Goal: Information Seeking & Learning: Learn about a topic

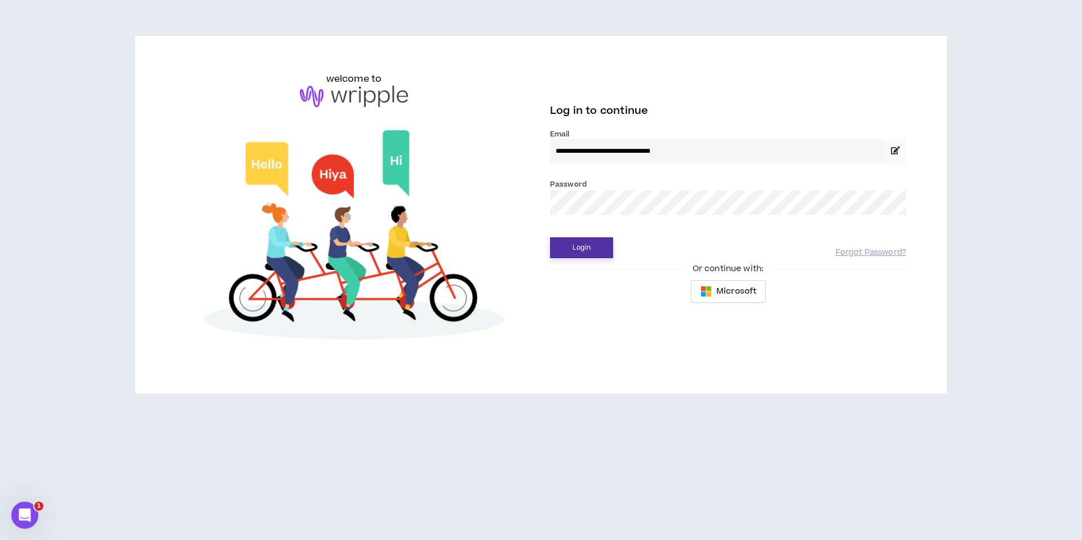
click at [578, 246] on button "Login" at bounding box center [581, 247] width 63 height 21
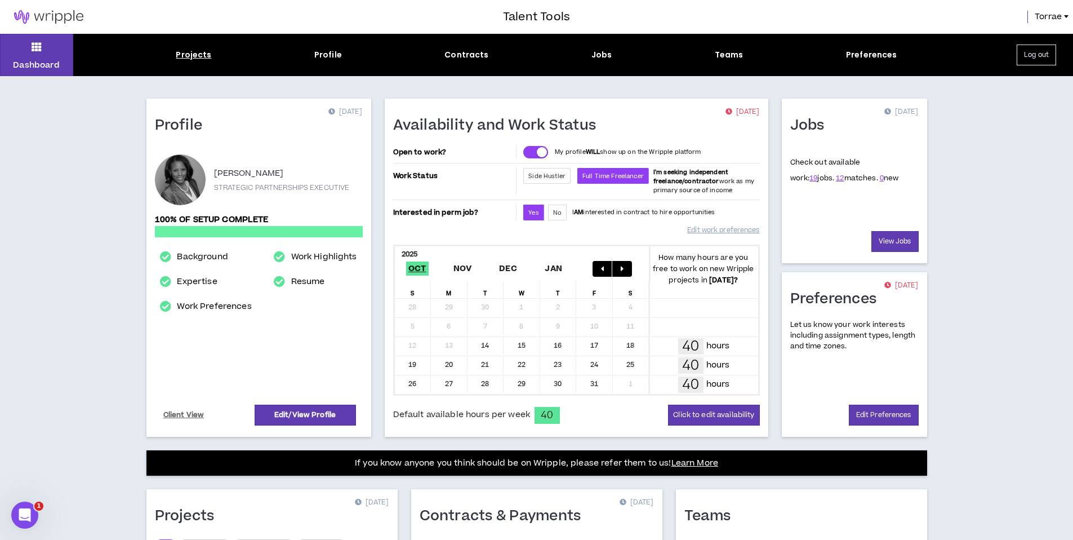
click at [197, 55] on div "Projects" at bounding box center [194, 55] width 36 height 12
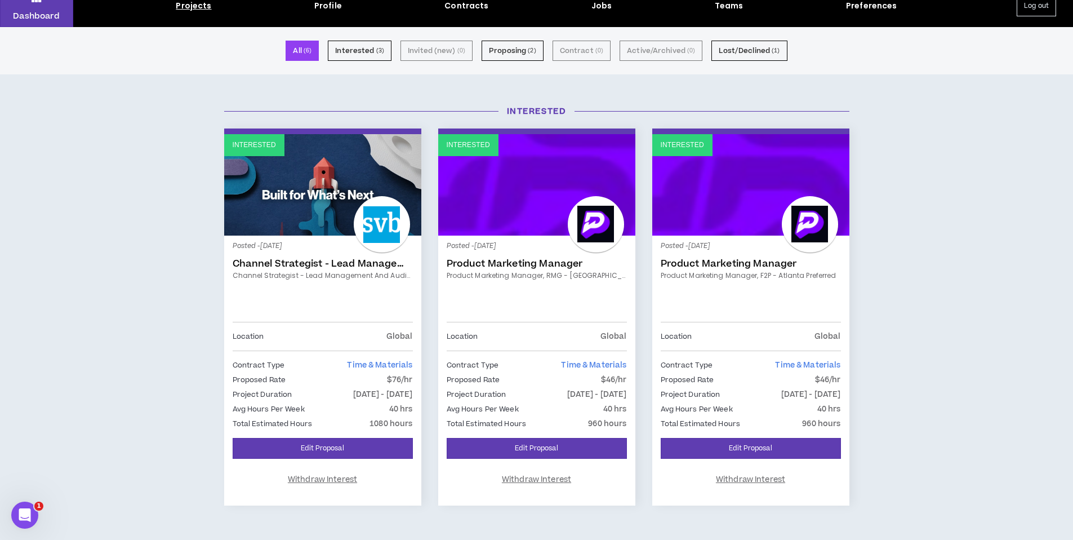
scroll to position [51, 0]
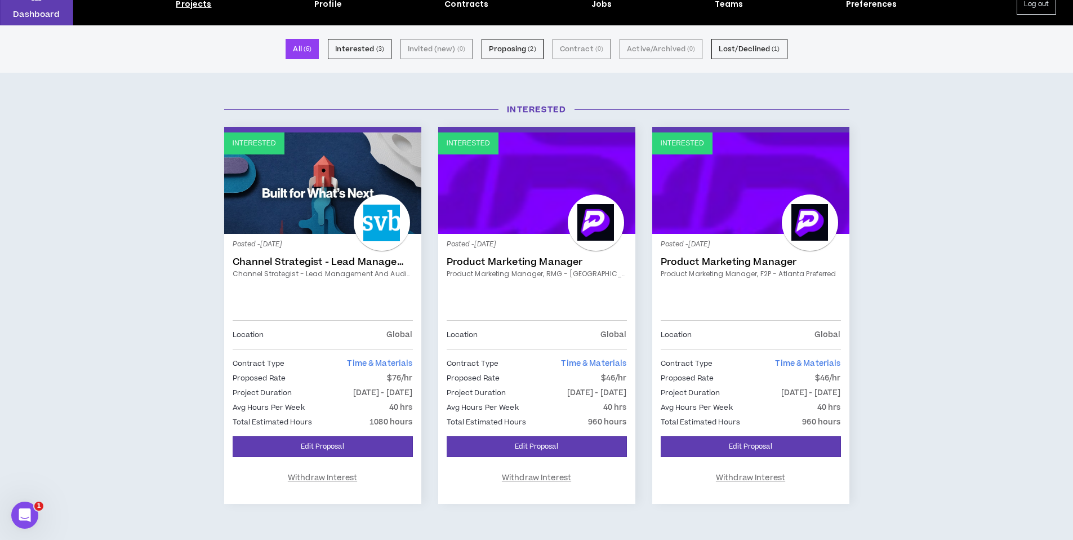
click at [570, 228] on div at bounding box center [596, 222] width 56 height 56
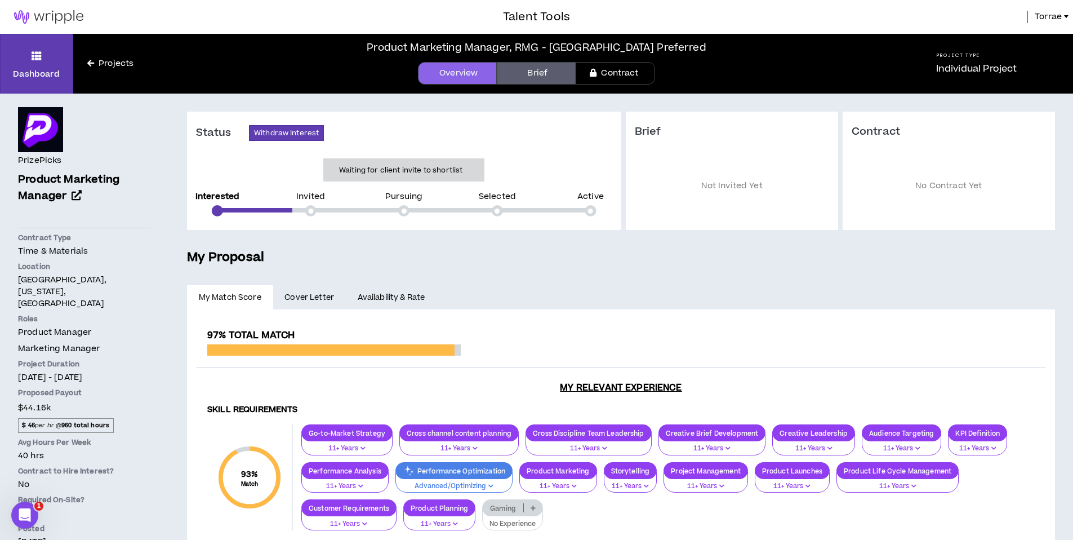
click at [544, 70] on link "Brief" at bounding box center [536, 73] width 79 height 23
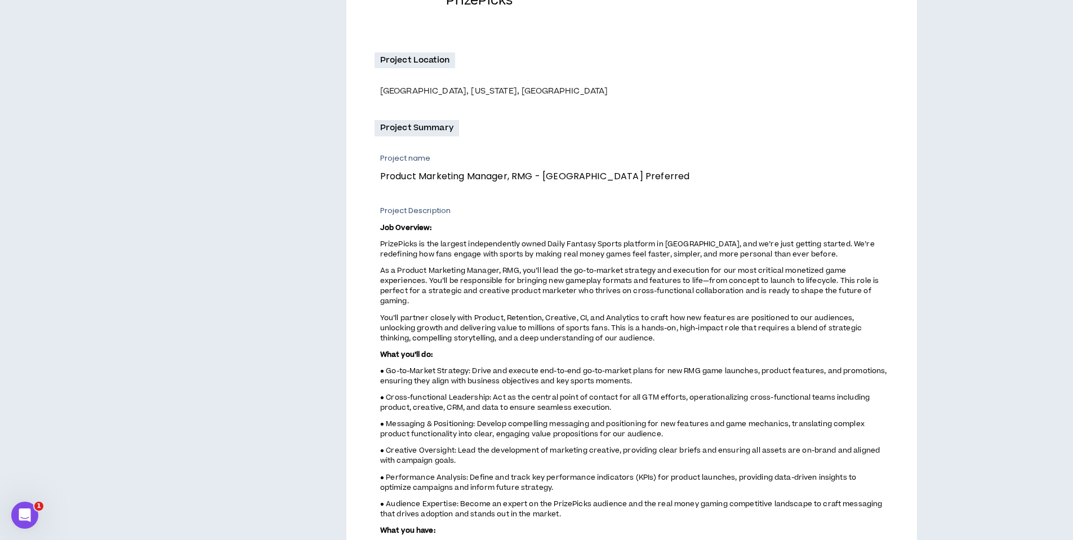
scroll to position [308, 0]
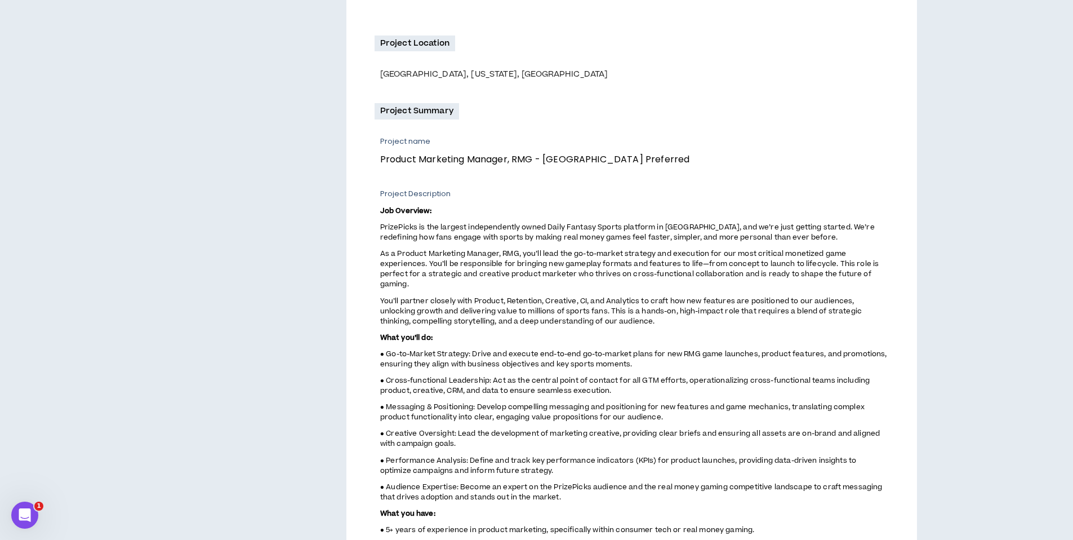
click at [383, 143] on p "Project name" at bounding box center [630, 141] width 500 height 10
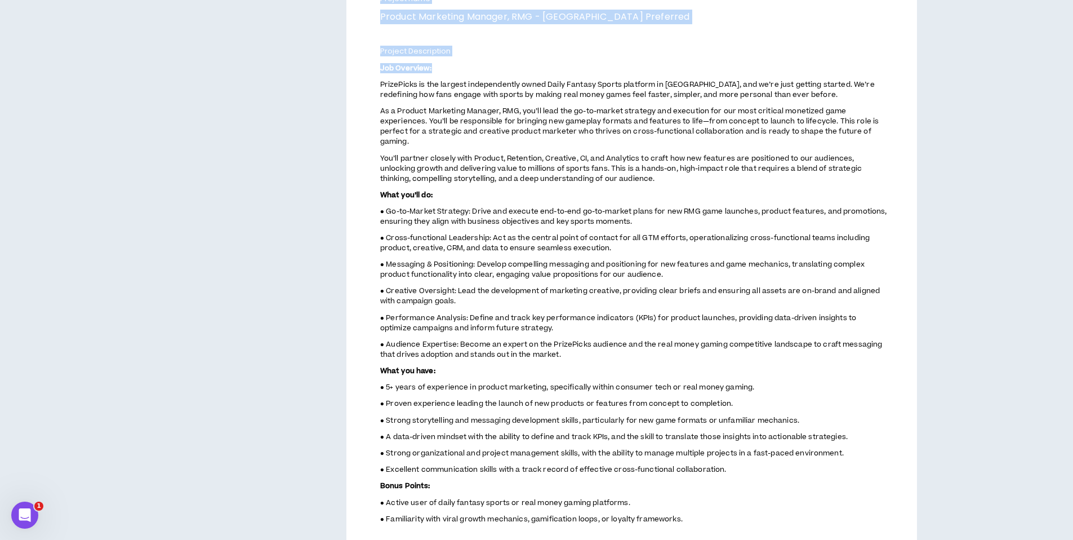
scroll to position [564, 0]
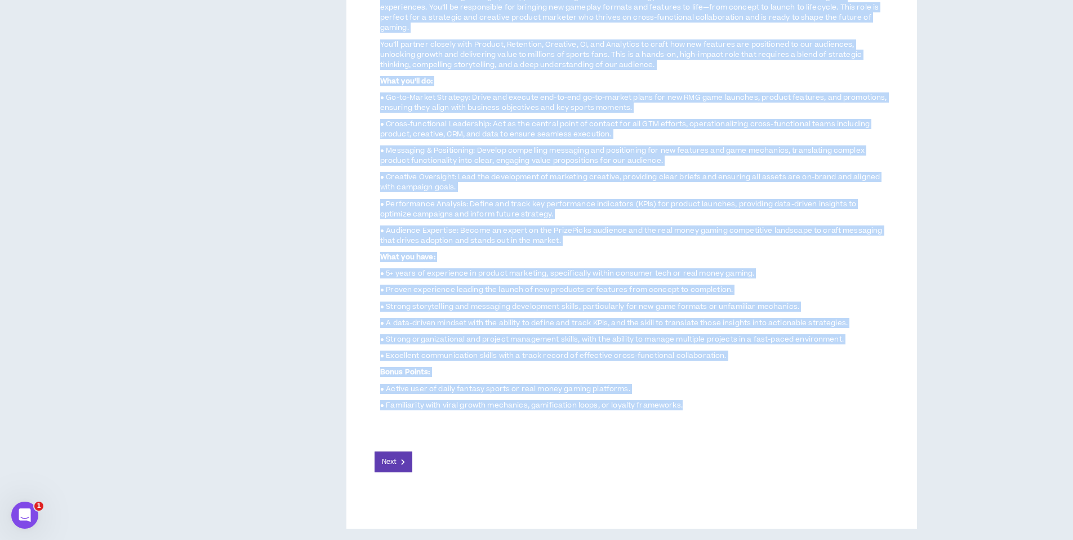
drag, startPoint x: 382, startPoint y: 141, endPoint x: 694, endPoint y: 406, distance: 409.0
click at [694, 406] on div "Project name Product Marketing Manager, RMG - [GEOGRAPHIC_DATA] Preferred Proje…" at bounding box center [632, 145] width 514 height 531
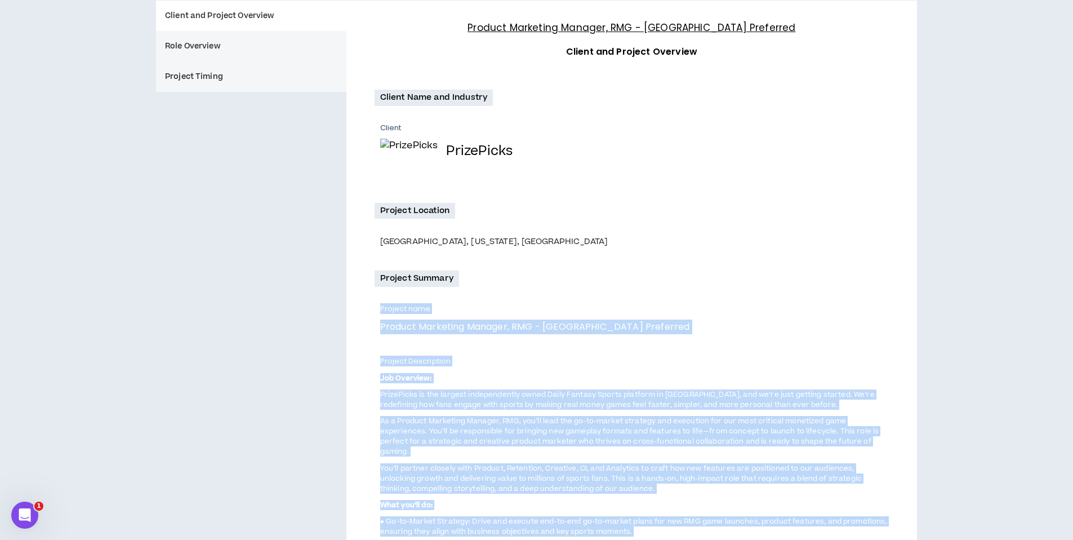
scroll to position [0, 0]
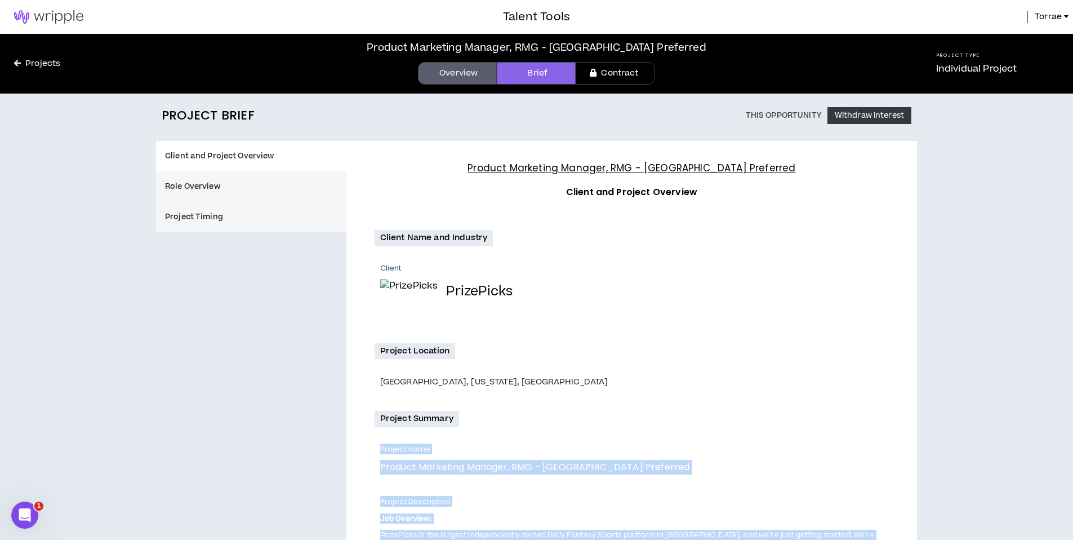
click at [29, 61] on link "Projects" at bounding box center [37, 63] width 74 height 12
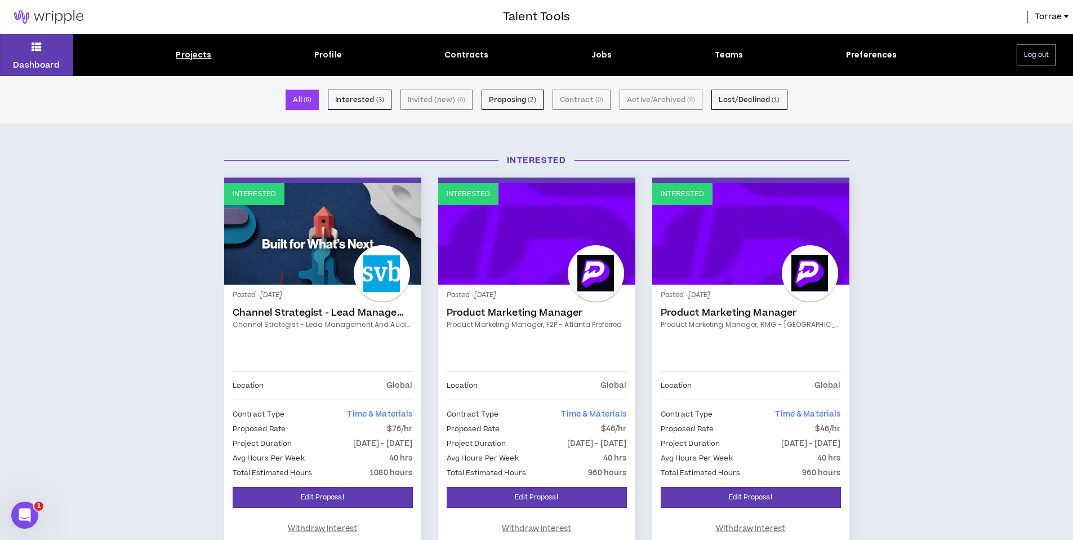
click at [755, 269] on link "Interested" at bounding box center [751, 233] width 197 height 101
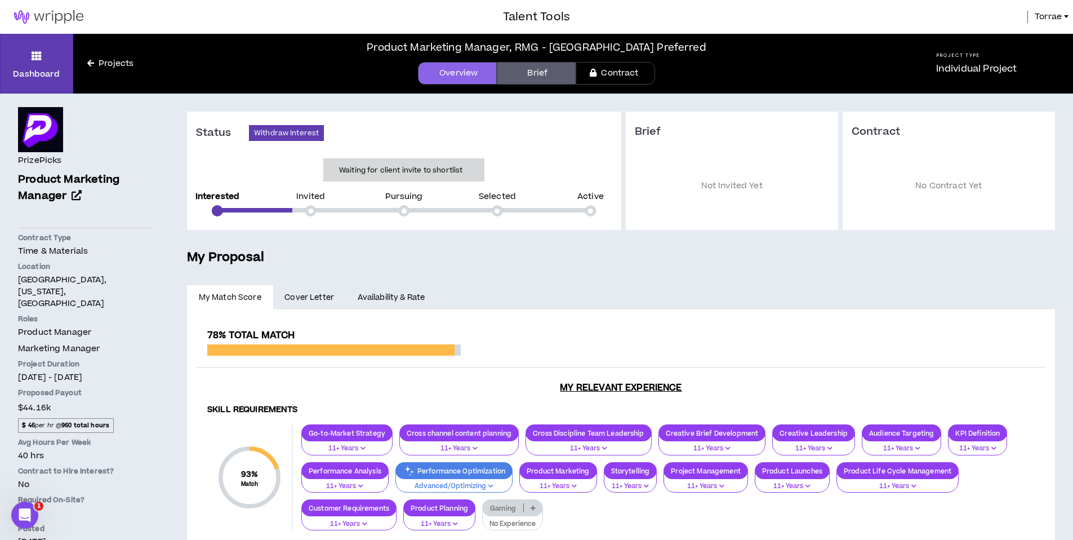
click at [535, 76] on link "Brief" at bounding box center [536, 73] width 79 height 23
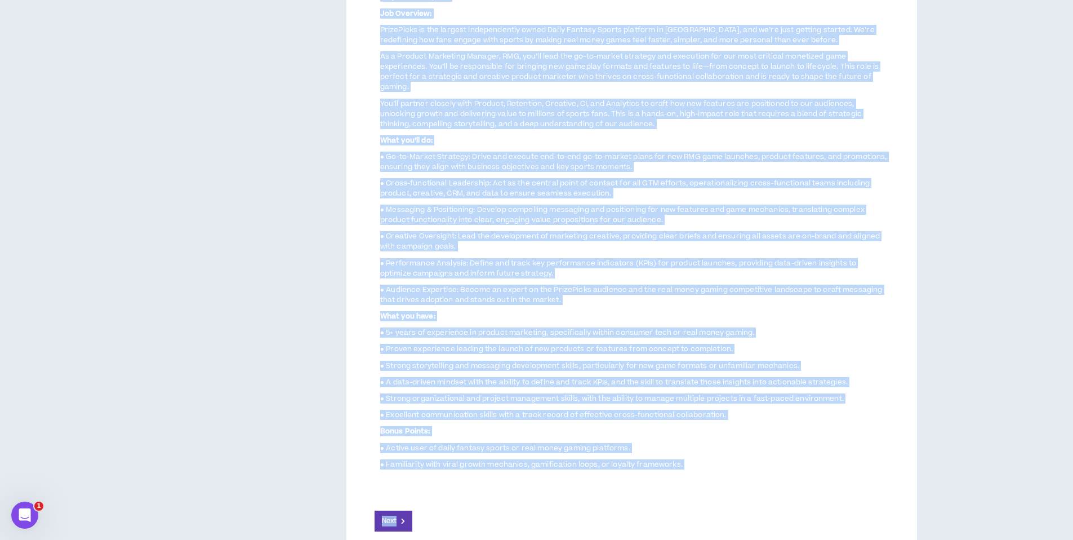
scroll to position [545, 0]
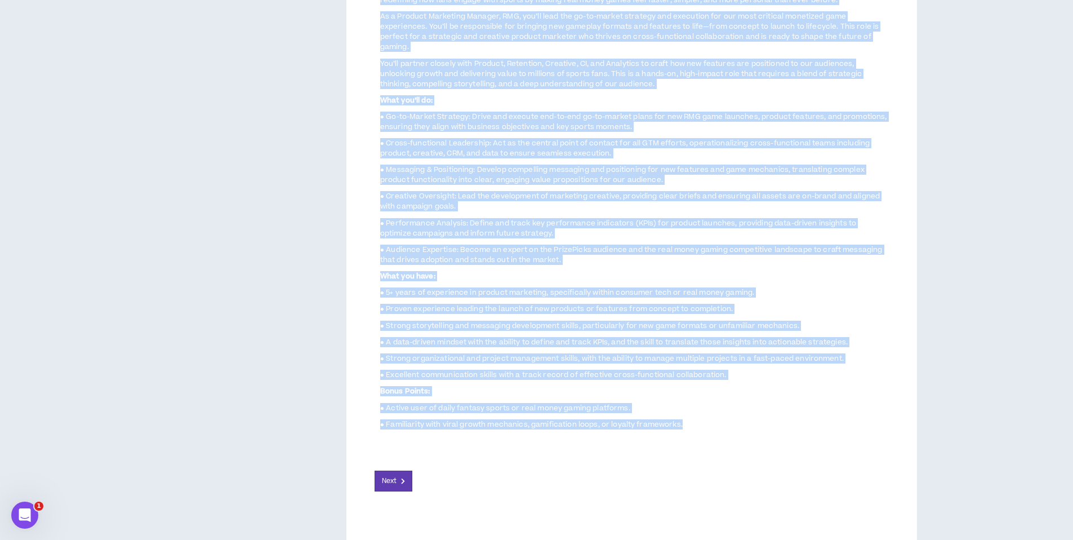
drag, startPoint x: 382, startPoint y: 154, endPoint x: 682, endPoint y: 424, distance: 403.4
click at [682, 424] on div "Project name Product Marketing Manager, RMG - [GEOGRAPHIC_DATA] Preferred Proje…" at bounding box center [632, 164] width 514 height 531
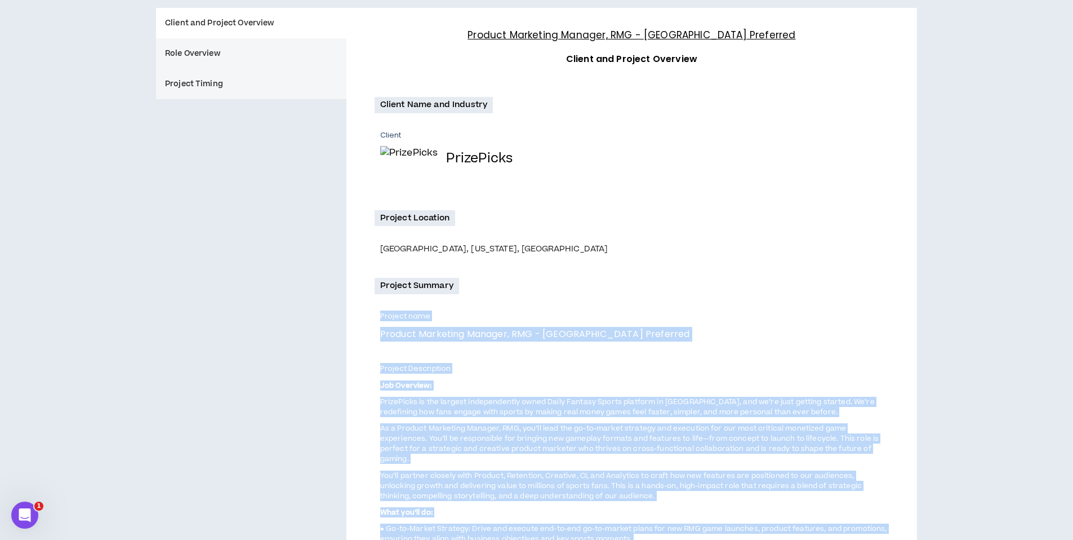
scroll to position [0, 0]
